Goal: Check status: Check status

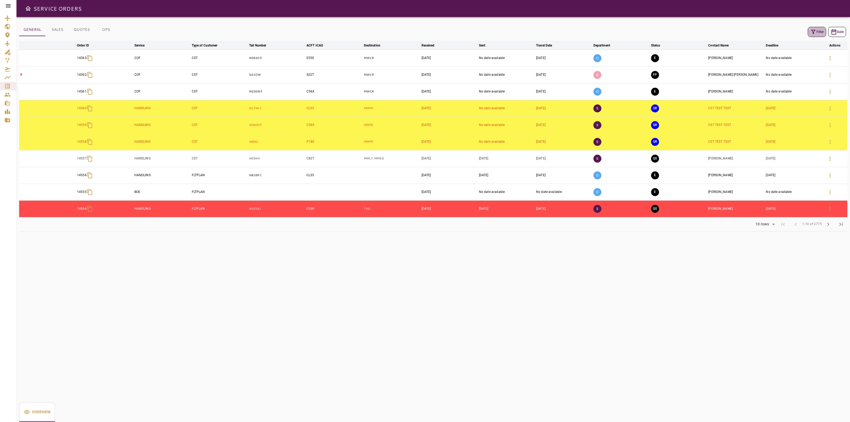
click at [815, 30] on icon "button" at bounding box center [813, 32] width 6 height 6
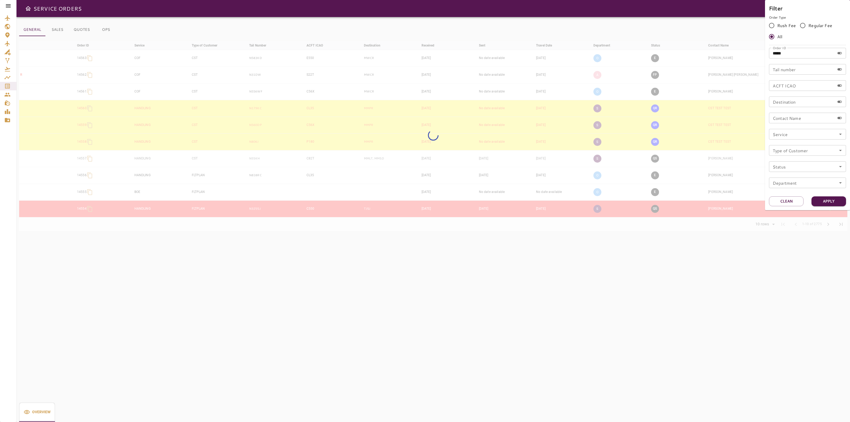
drag, startPoint x: 784, startPoint y: 199, endPoint x: 782, endPoint y: 194, distance: 5.7
click at [784, 199] on button "Clean" at bounding box center [786, 201] width 35 height 10
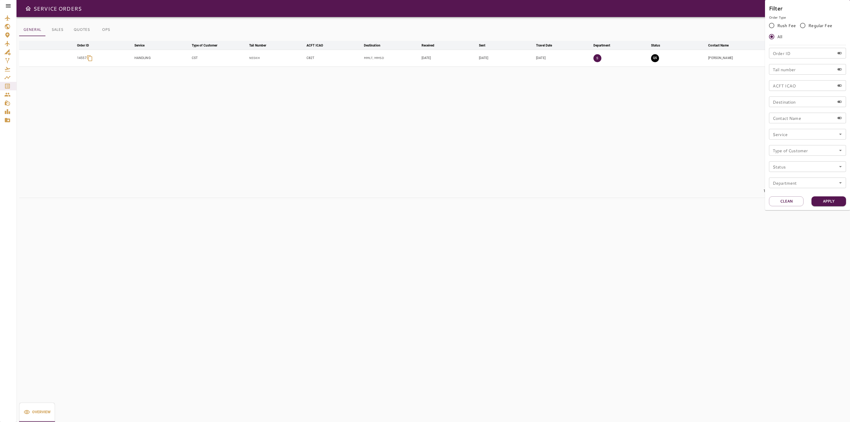
click at [789, 100] on input "Destination" at bounding box center [802, 101] width 66 height 11
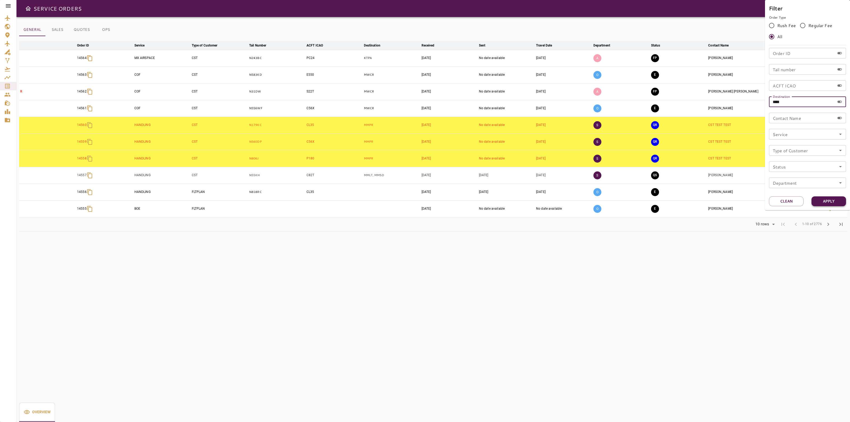
type input "****"
click at [832, 198] on button "Apply" at bounding box center [828, 201] width 35 height 10
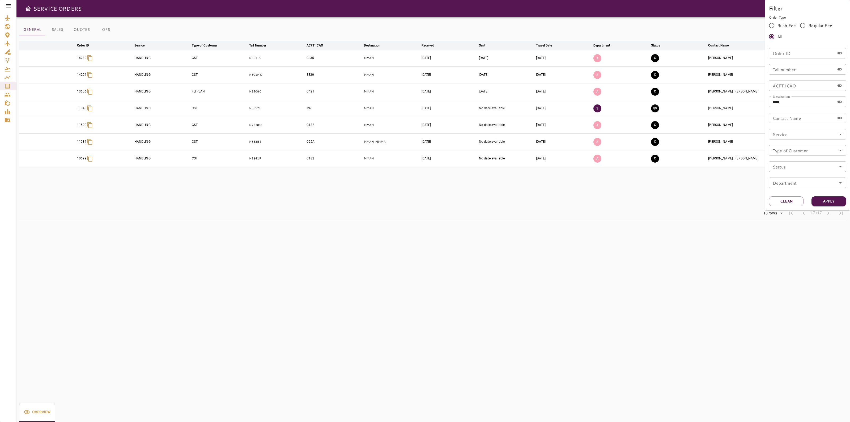
drag, startPoint x: 278, startPoint y: 60, endPoint x: 240, endPoint y: 62, distance: 38.3
click at [240, 62] on div at bounding box center [425, 211] width 850 height 422
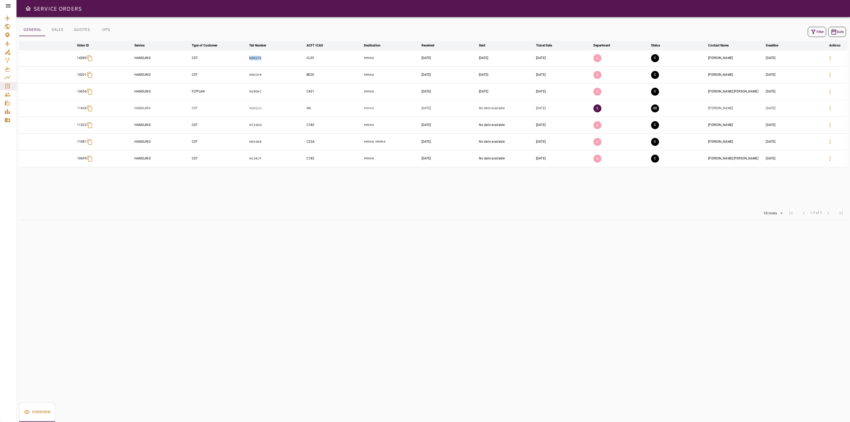
drag, startPoint x: 244, startPoint y: 59, endPoint x: 262, endPoint y: 61, distance: 17.7
click at [262, 61] on tr "14289 HANDLING CST N351TS CL35 MMAN [DATE] [DATE] [DATE] A C [PERSON_NAME] [DAT…" at bounding box center [433, 58] width 828 height 17
copy tr "N351TS"
click at [6, 84] on icon "Service Orders" at bounding box center [7, 86] width 6 height 6
